Goal: Transaction & Acquisition: Purchase product/service

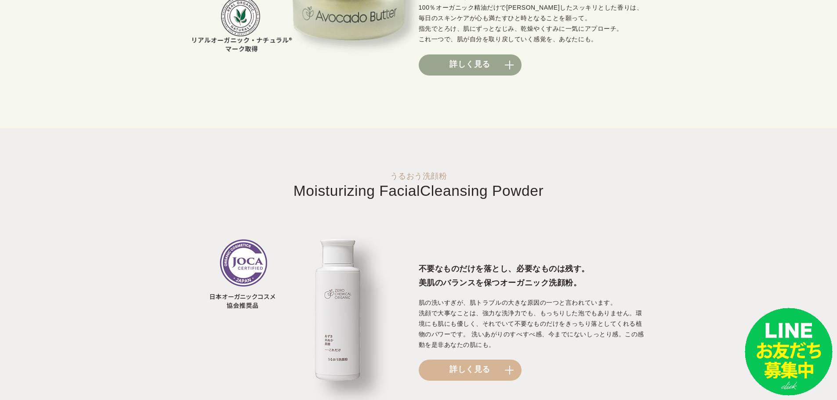
scroll to position [791, 0]
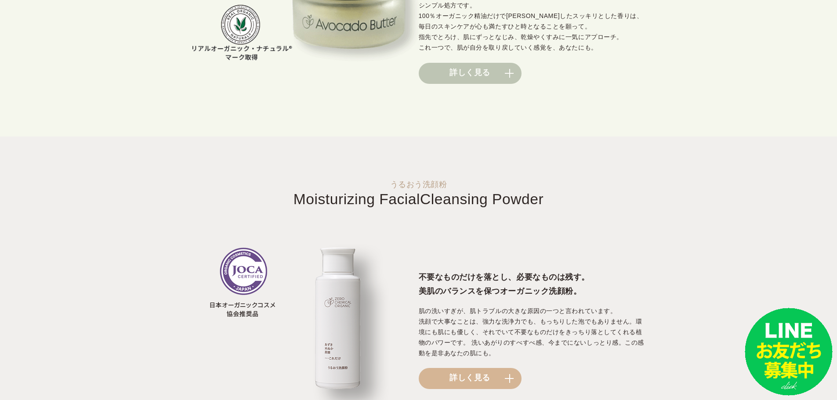
click at [470, 84] on link "詳しく見る" at bounding box center [470, 73] width 103 height 21
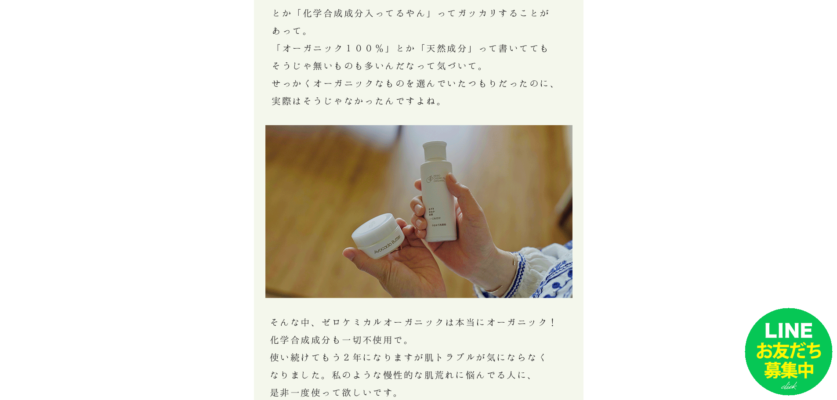
scroll to position [5579, 0]
